Goal: Communication & Community: Answer question/provide support

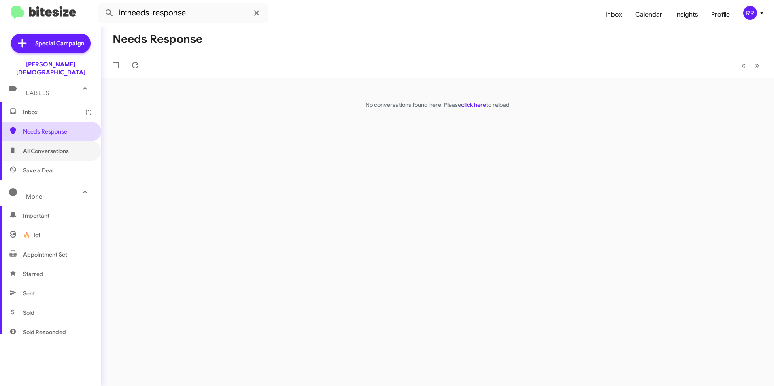
drag, startPoint x: 49, startPoint y: 145, endPoint x: 51, endPoint y: 128, distance: 17.1
click at [49, 147] on span "All Conversations" at bounding box center [46, 151] width 46 height 8
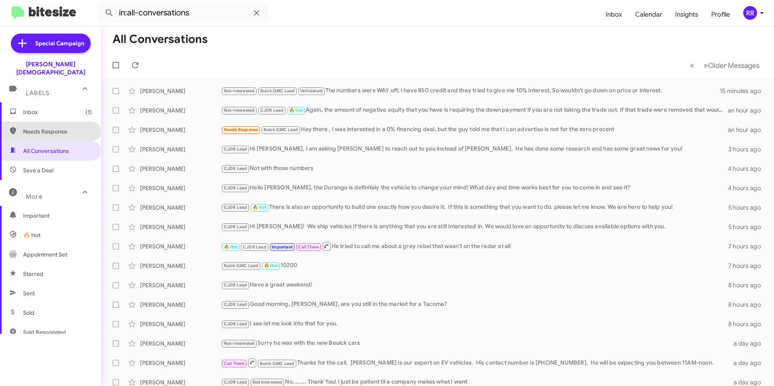
click at [51, 128] on span "Needs Response" at bounding box center [57, 132] width 69 height 8
type input "in:needs-response"
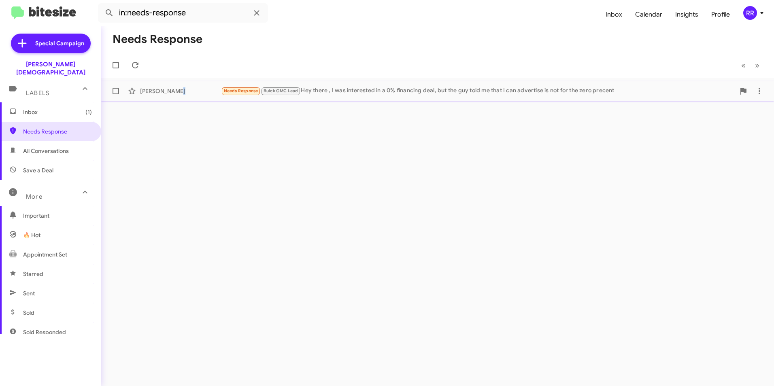
click at [175, 92] on div "[PERSON_NAME]" at bounding box center [180, 91] width 81 height 8
